Goal: Transaction & Acquisition: Download file/media

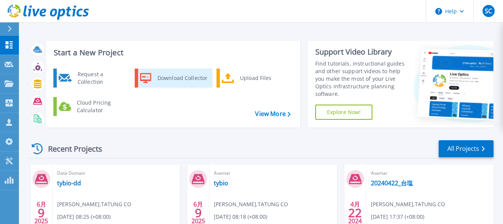
click at [177, 81] on div "Download Collector" at bounding box center [182, 77] width 57 height 15
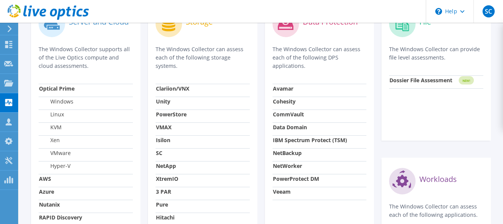
scroll to position [303, 0]
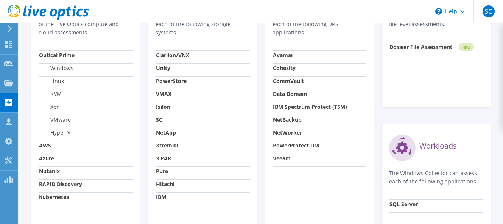
click at [61, 83] on label "Linux" at bounding box center [51, 81] width 25 height 8
click at [55, 83] on label "Linux" at bounding box center [51, 81] width 25 height 8
click at [99, 84] on td "Linux" at bounding box center [86, 82] width 94 height 13
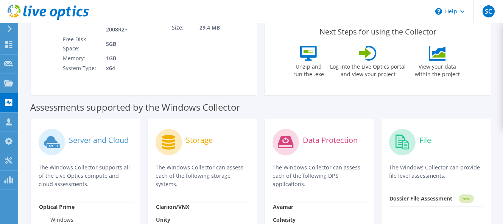
click at [101, 140] on label "Server and Cloud" at bounding box center [99, 140] width 60 height 8
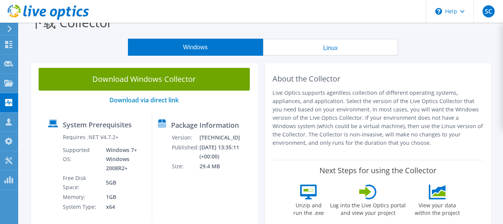
scroll to position [0, 0]
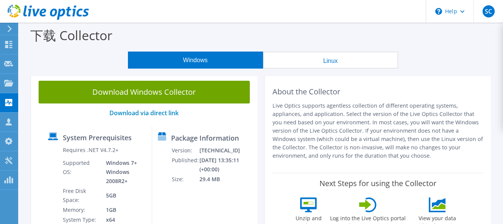
click at [325, 67] on button "Linux" at bounding box center [330, 59] width 135 height 17
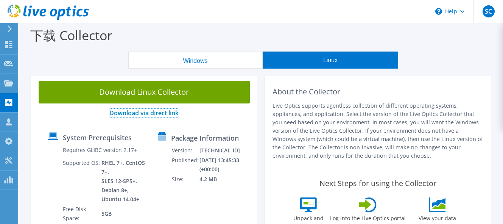
click at [159, 114] on link "Download via direct link" at bounding box center [143, 113] width 69 height 8
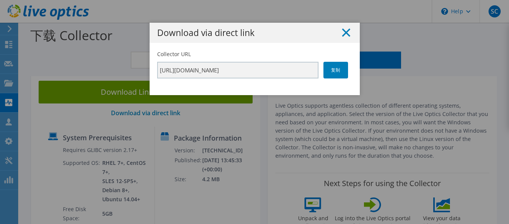
click at [345, 31] on line at bounding box center [346, 33] width 8 height 8
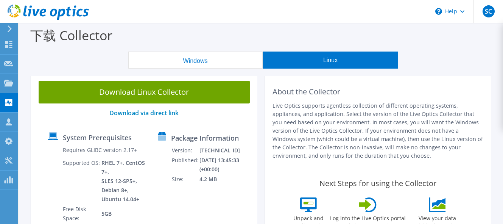
click at [202, 91] on link "Download Linux Collector" at bounding box center [144, 92] width 211 height 23
